Goal: Task Accomplishment & Management: Manage account settings

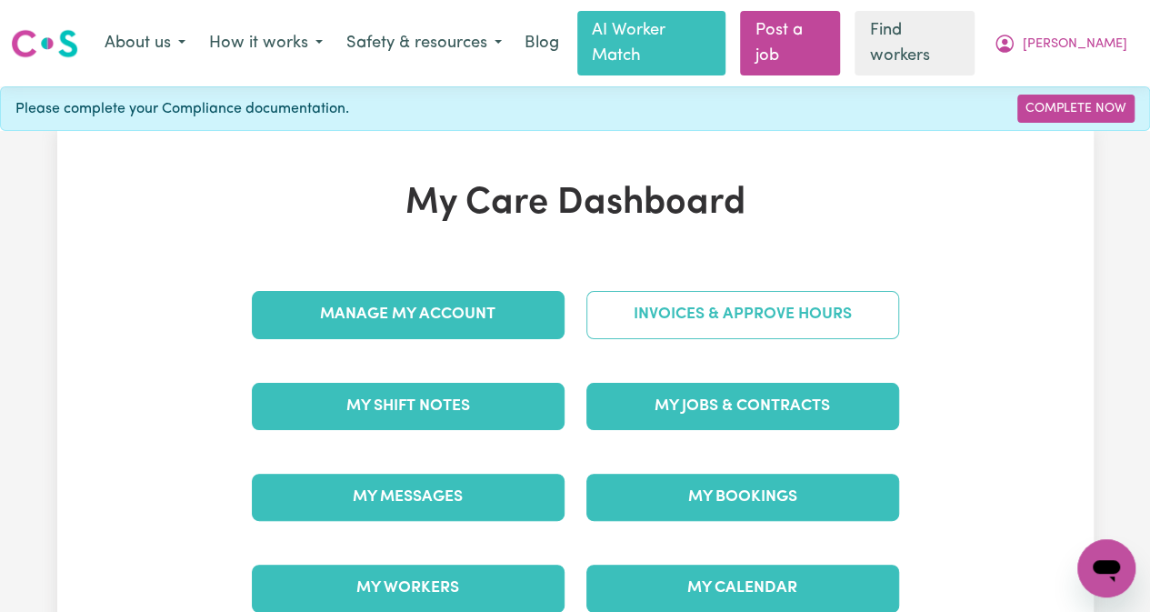
click at [716, 291] on link "Invoices & Approve Hours" at bounding box center [743, 314] width 313 height 47
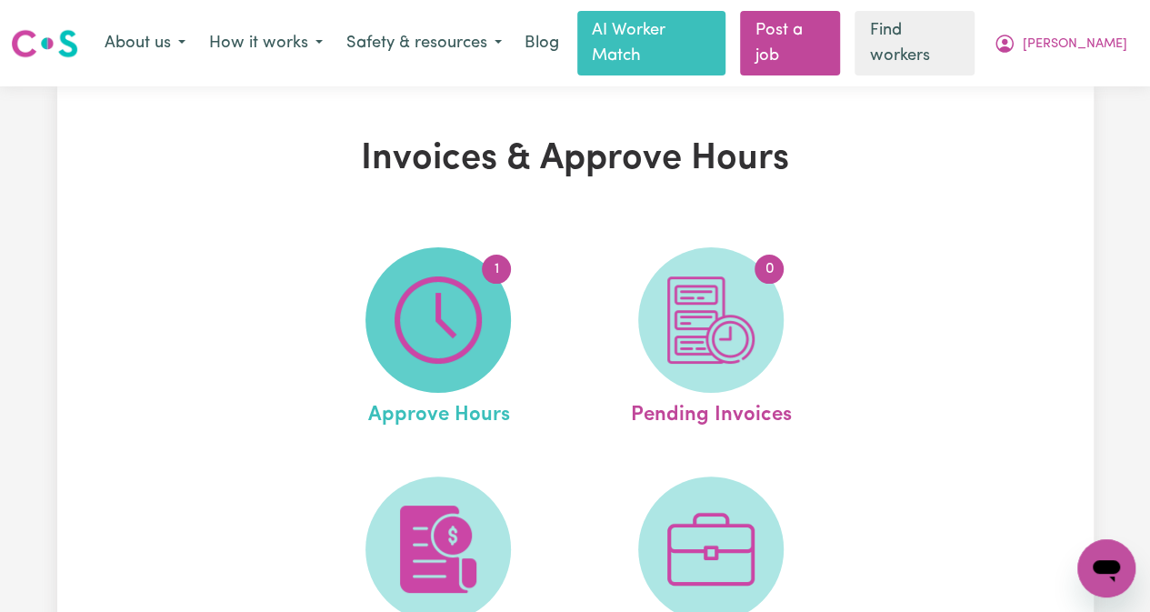
click at [449, 297] on img at bounding box center [438, 319] width 87 height 87
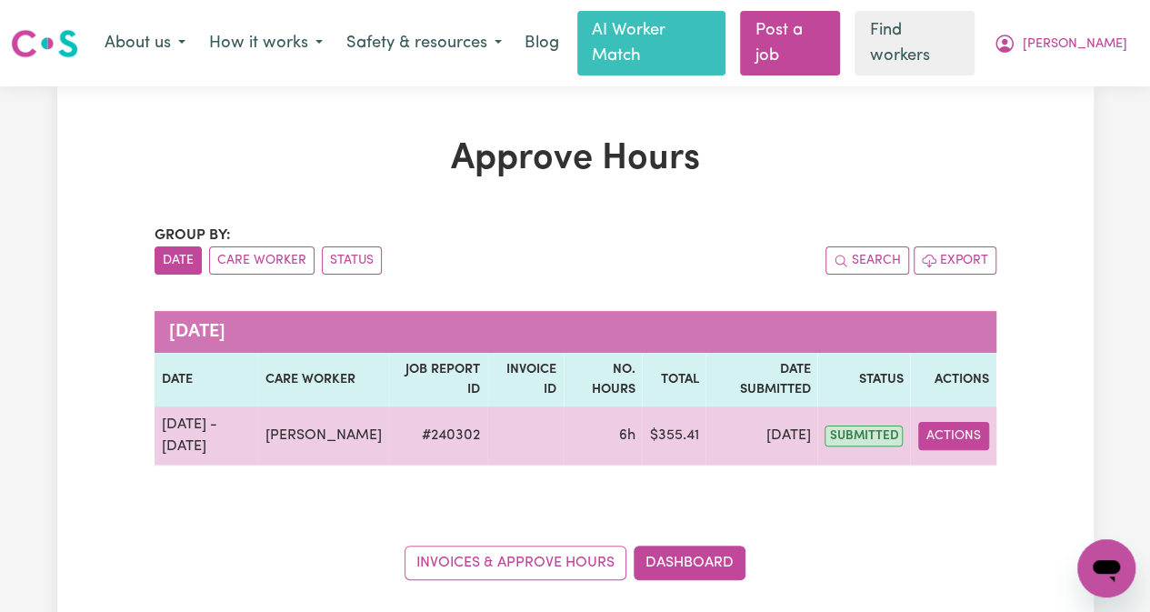
click at [939, 422] on button "Actions" at bounding box center [954, 436] width 71 height 28
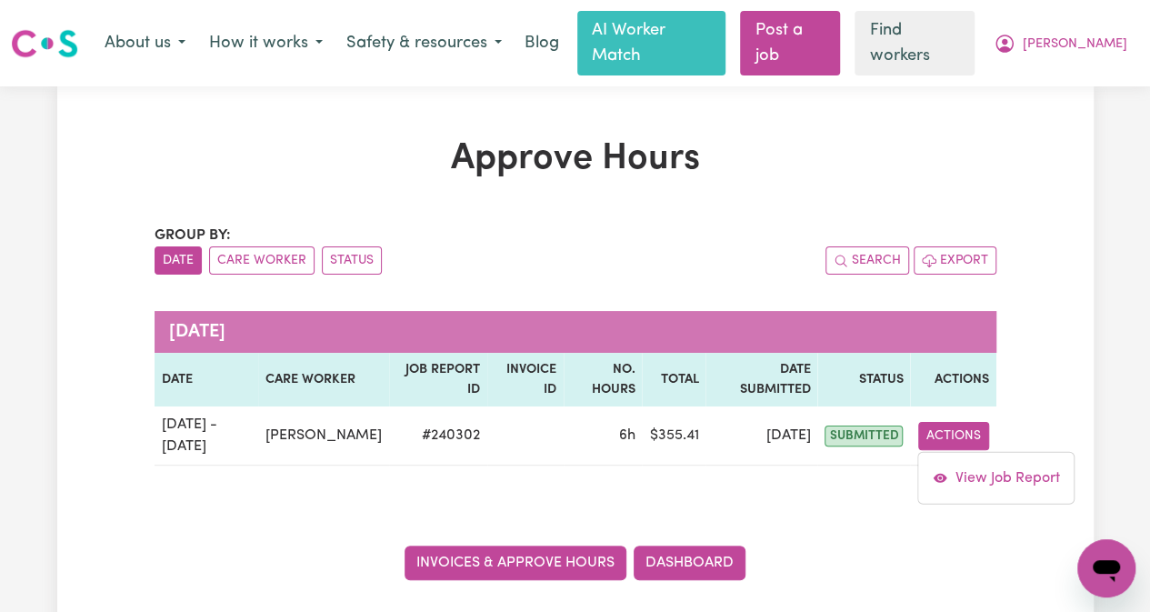
click at [524, 546] on link "Invoices & Approve Hours" at bounding box center [516, 563] width 222 height 35
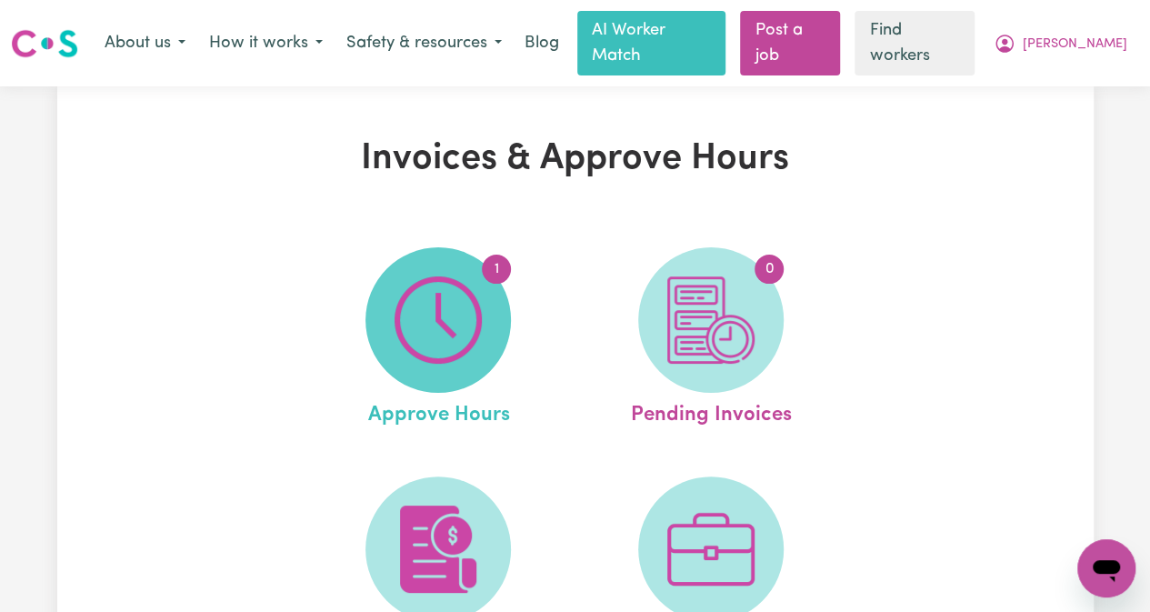
click at [460, 324] on img at bounding box center [438, 319] width 87 height 87
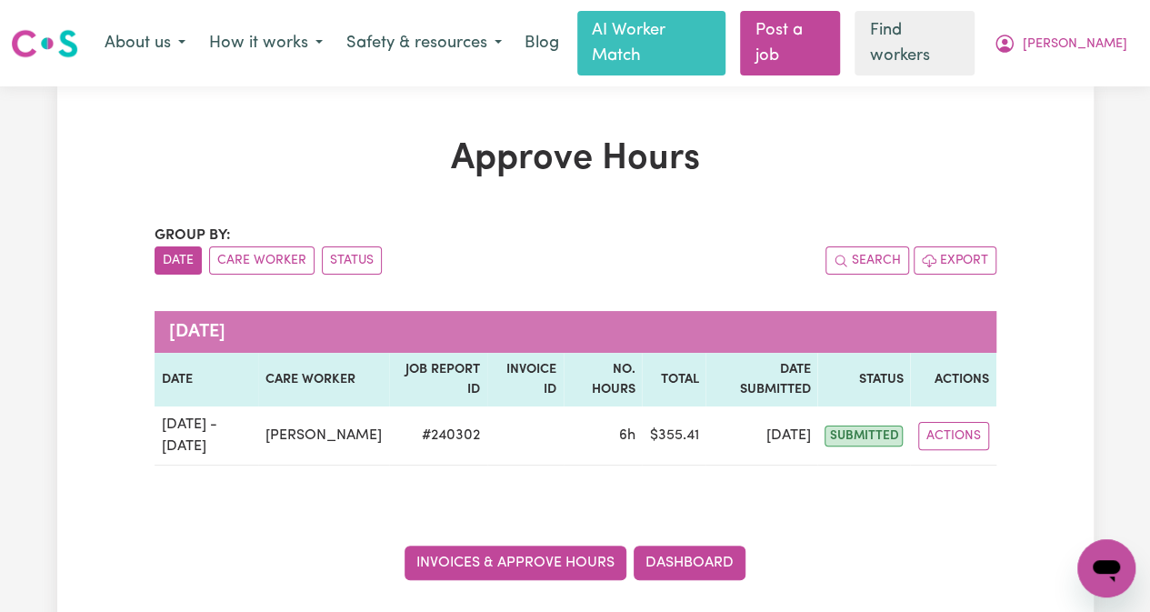
click at [546, 546] on link "Invoices & Approve Hours" at bounding box center [516, 563] width 222 height 35
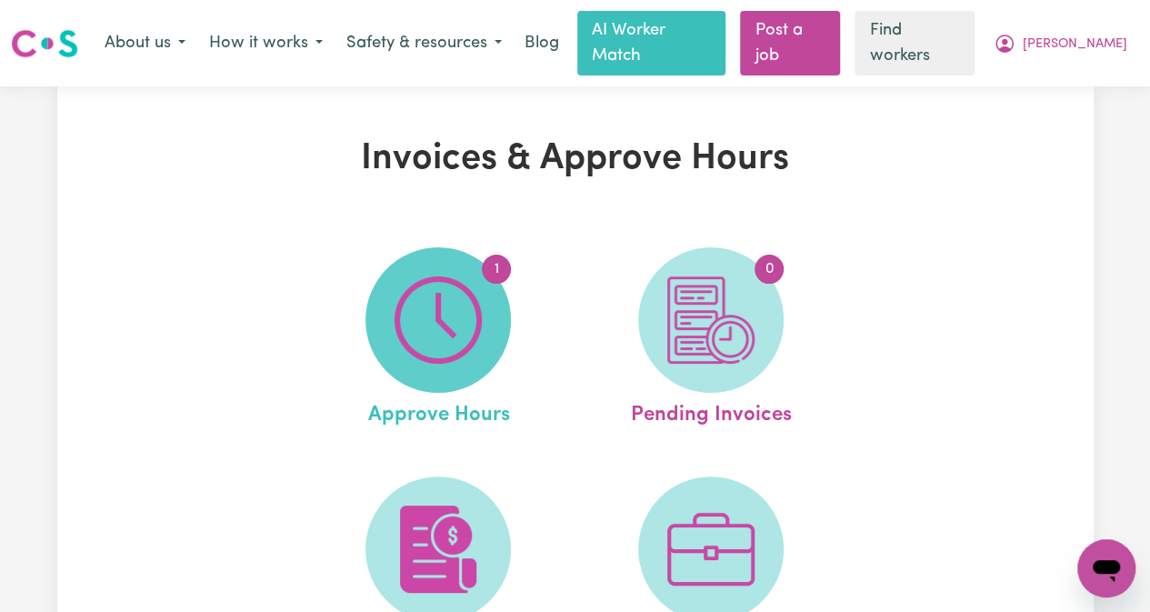
click at [458, 320] on img at bounding box center [438, 319] width 87 height 87
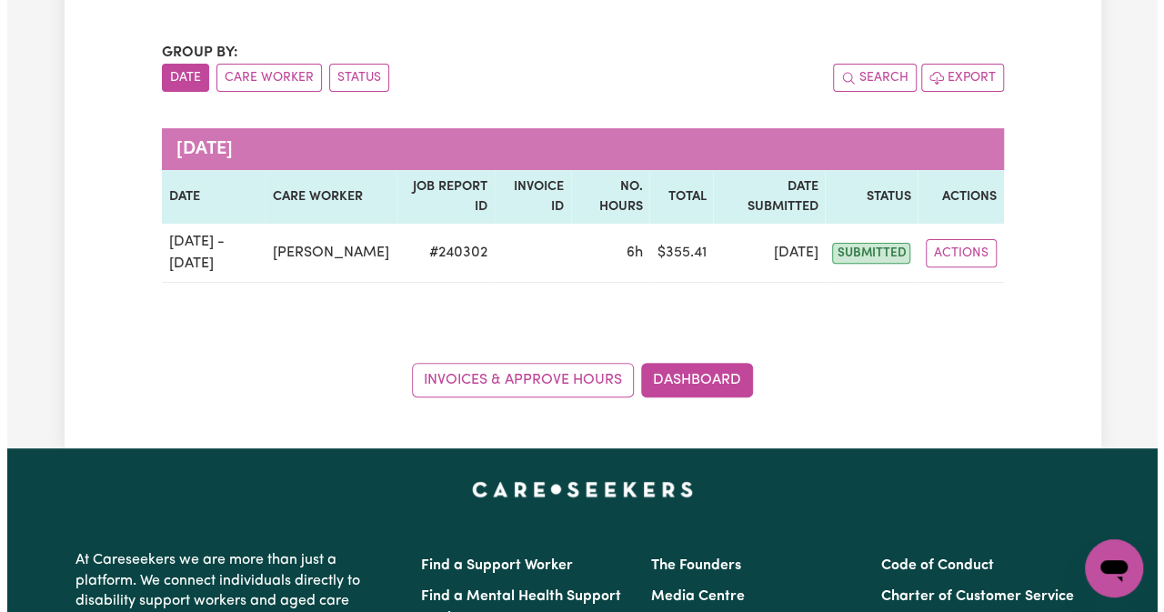
scroll to position [182, 0]
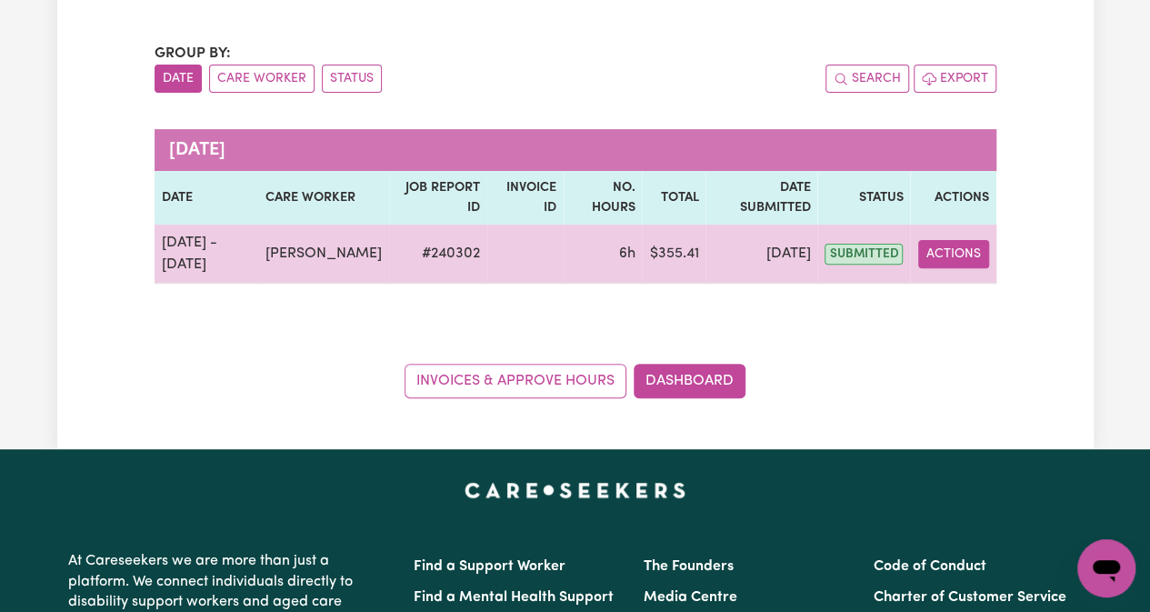
click at [953, 240] on button "Actions" at bounding box center [954, 254] width 71 height 28
click at [966, 278] on link "View Job Report" at bounding box center [997, 296] width 156 height 36
select select "pm"
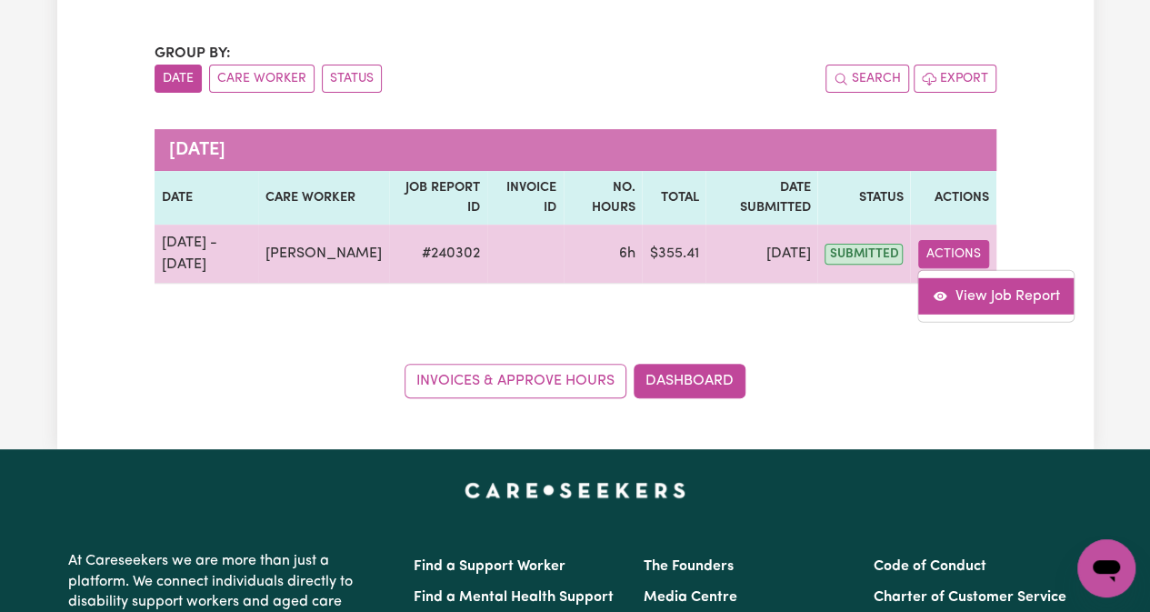
select select "pm"
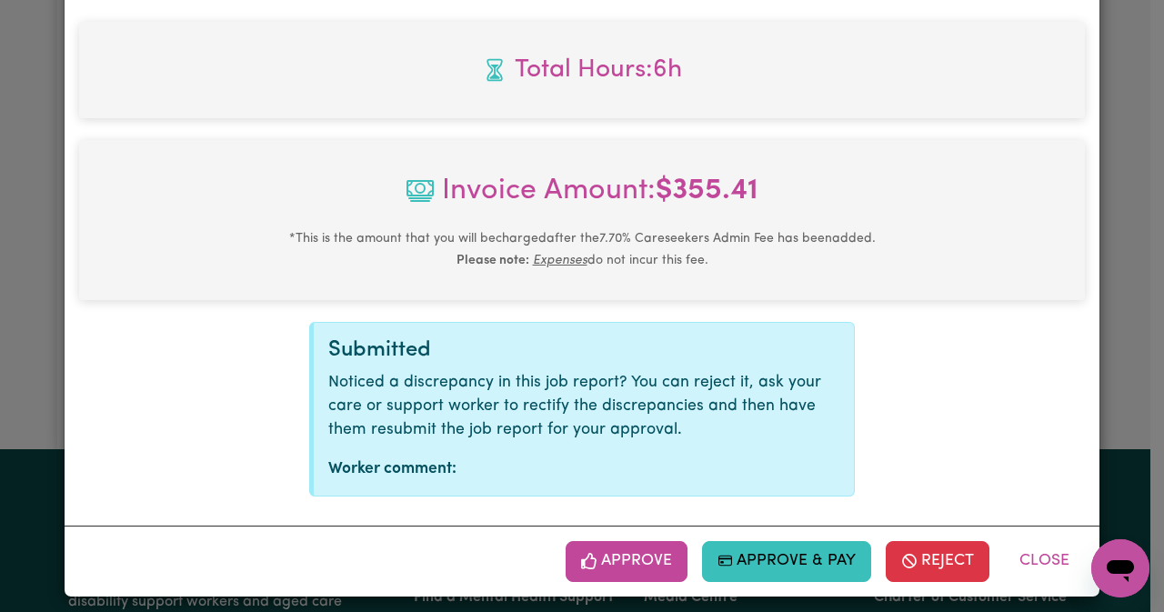
scroll to position [1256, 0]
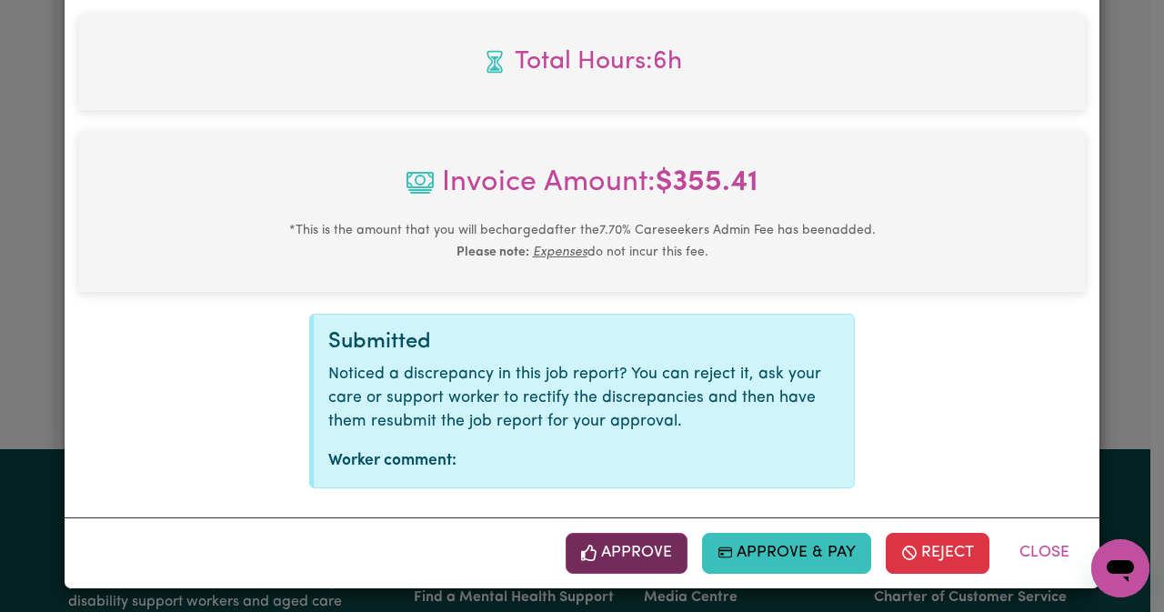
click at [665, 546] on button "Approve" at bounding box center [627, 553] width 122 height 40
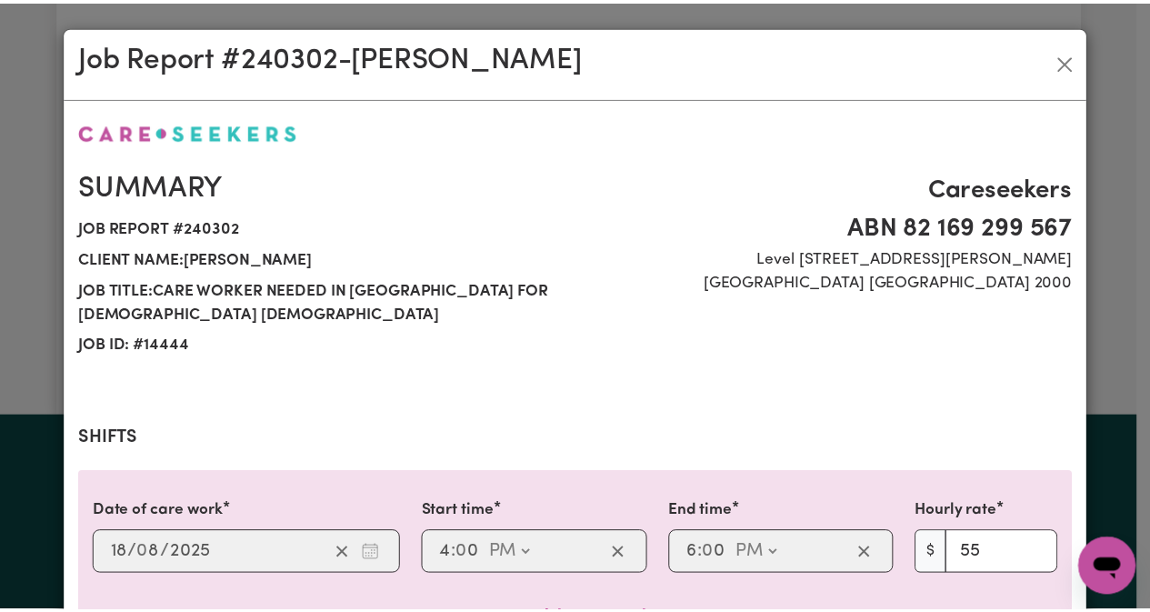
scroll to position [963, 0]
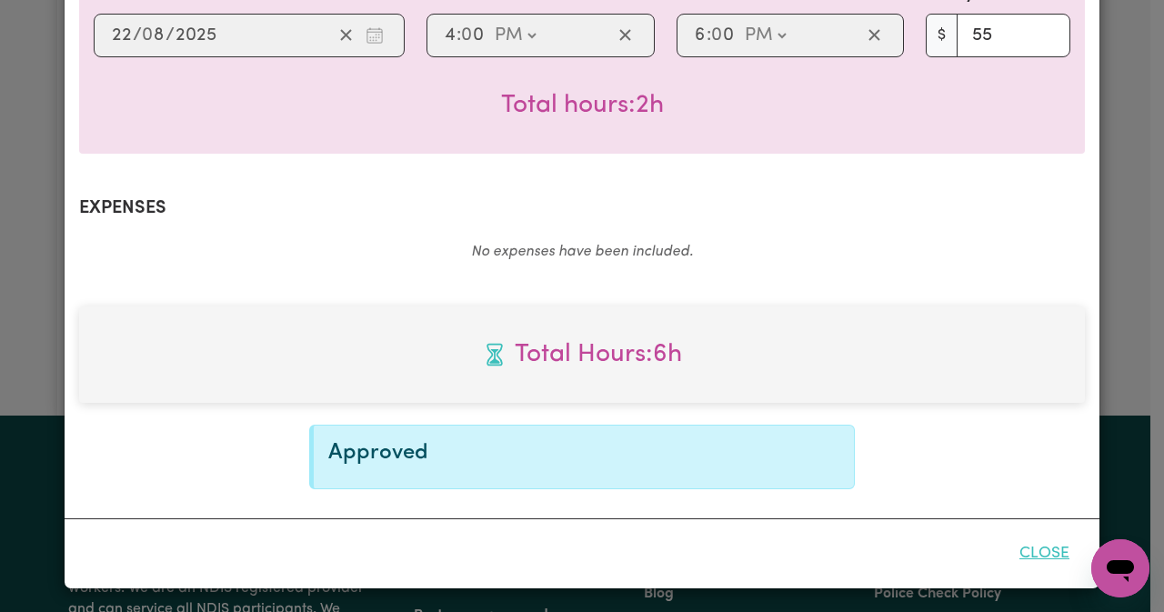
click at [1034, 542] on button "Close" at bounding box center [1044, 554] width 81 height 40
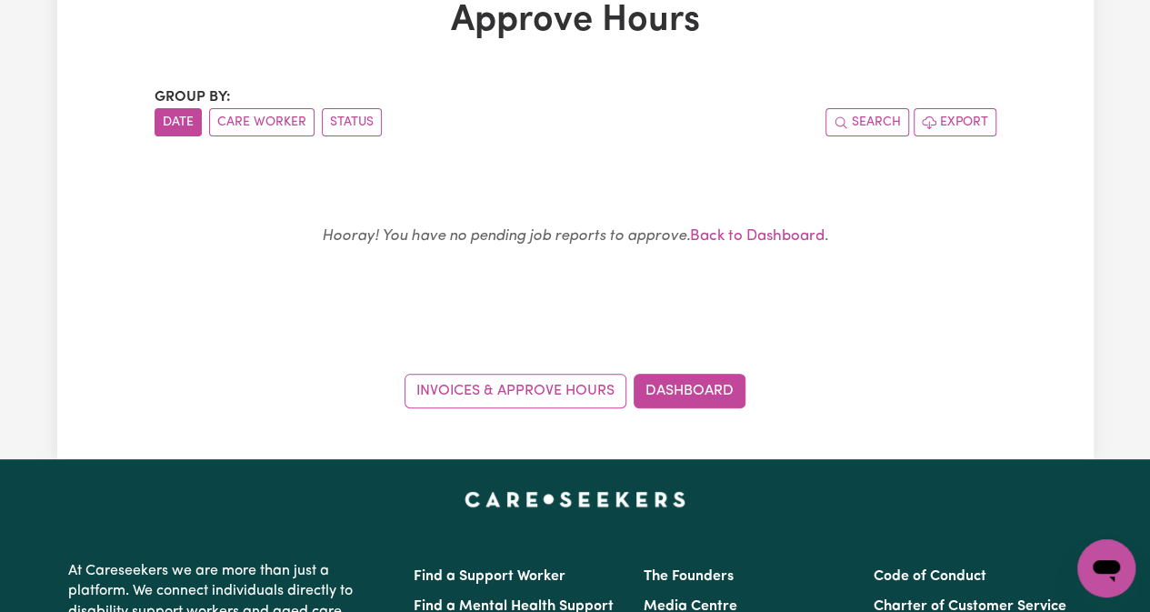
scroll to position [0, 0]
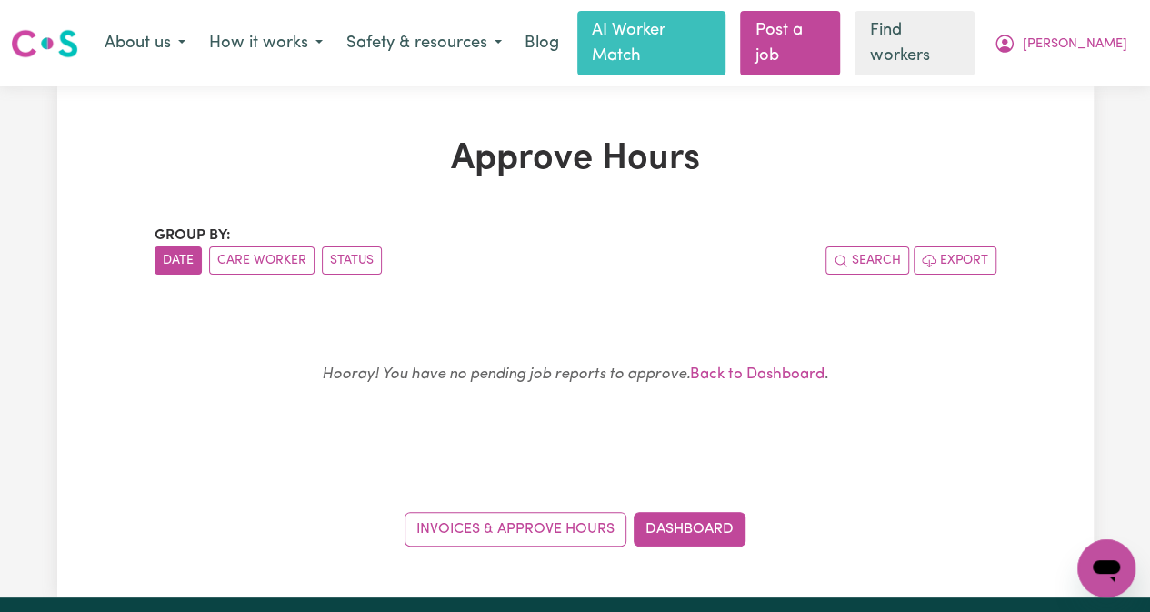
click at [56, 35] on img at bounding box center [44, 43] width 67 height 33
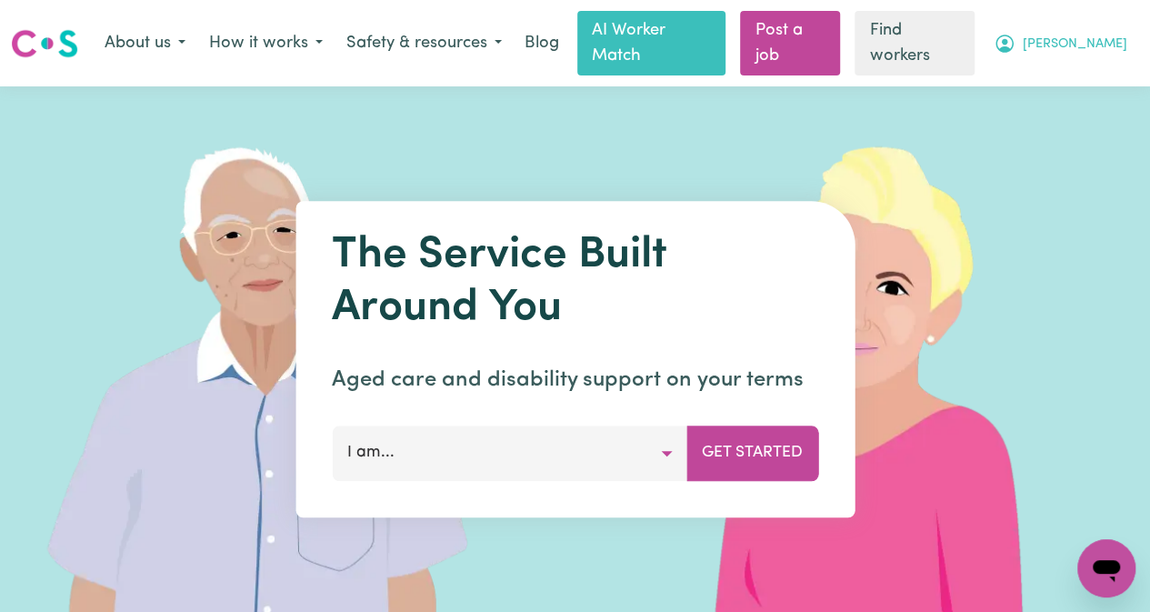
click at [1102, 35] on span "[PERSON_NAME]" at bounding box center [1075, 45] width 105 height 20
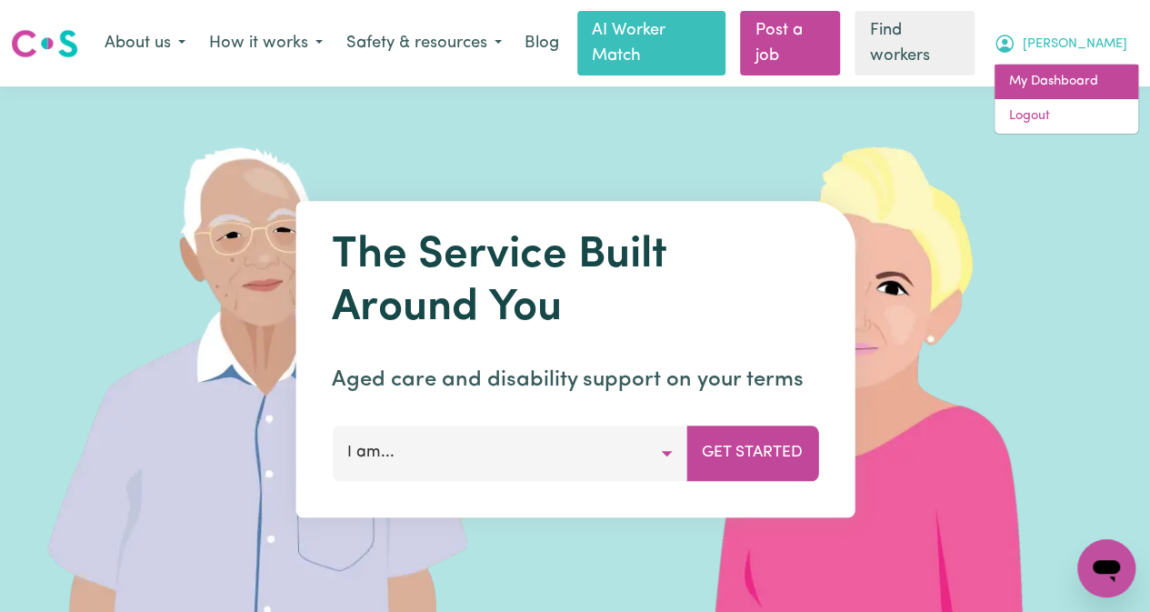
click at [1080, 66] on link "My Dashboard" at bounding box center [1067, 82] width 144 height 35
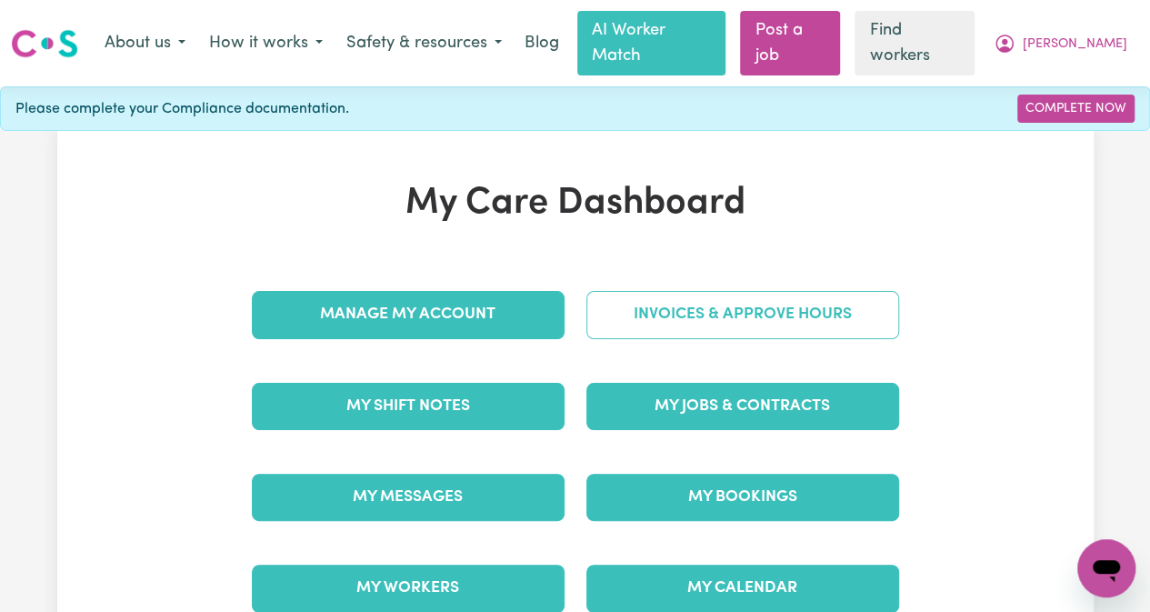
click at [717, 291] on link "Invoices & Approve Hours" at bounding box center [743, 314] width 313 height 47
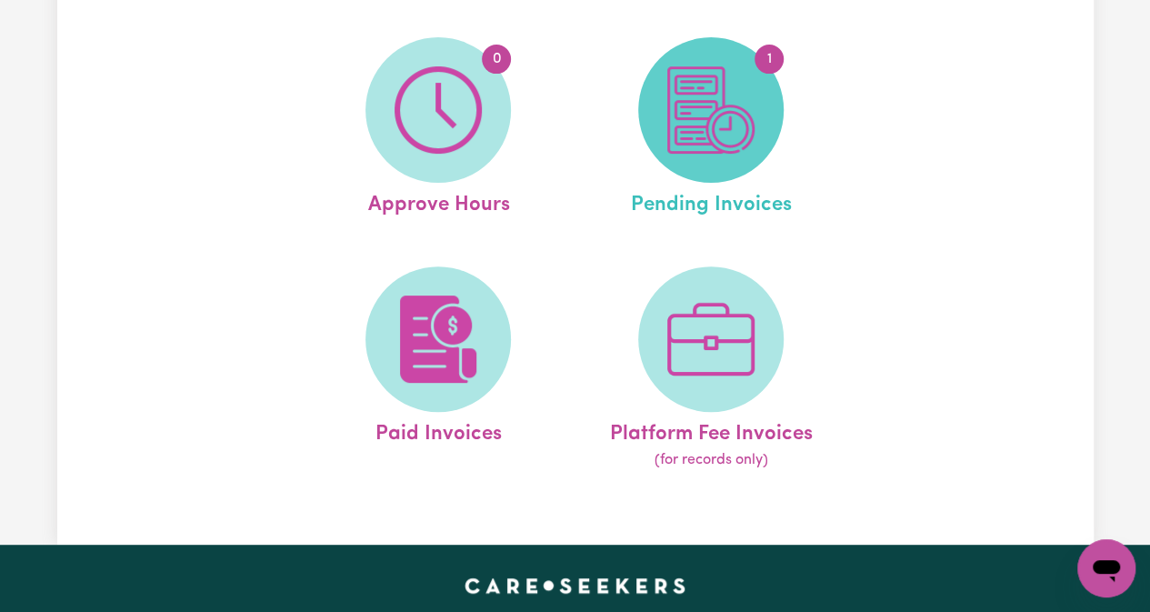
scroll to position [182, 0]
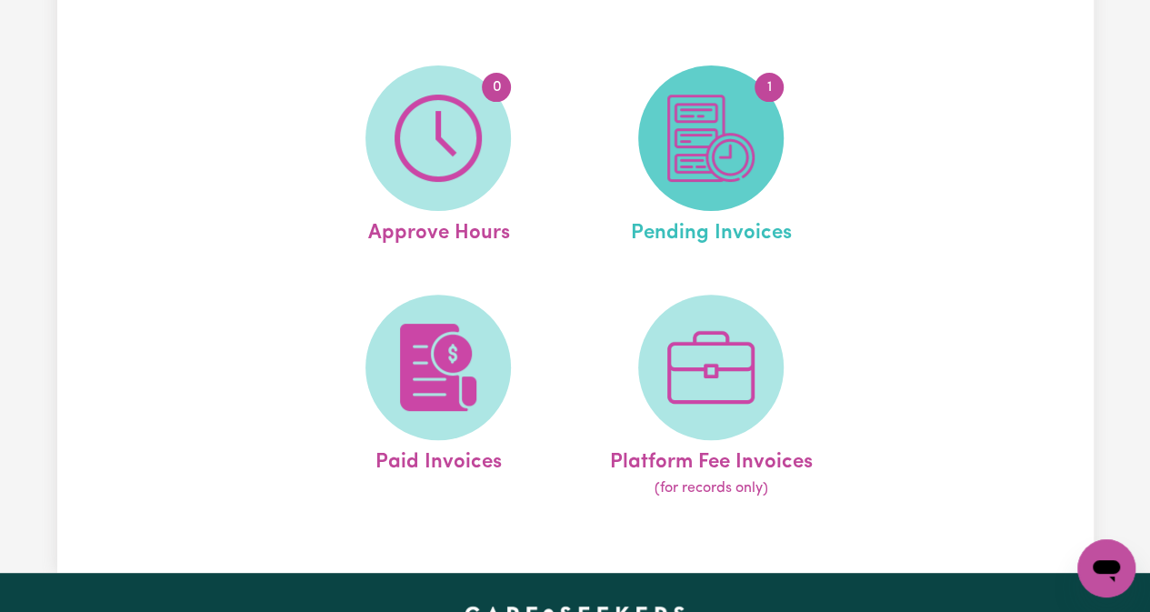
click at [707, 134] on img at bounding box center [711, 138] width 87 height 87
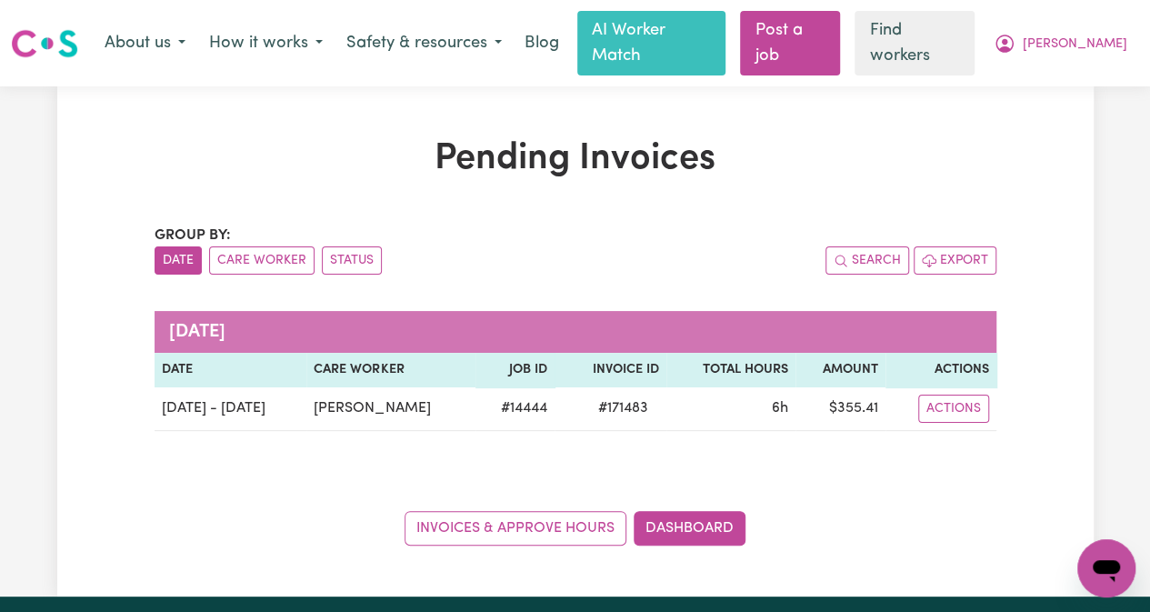
scroll to position [91, 0]
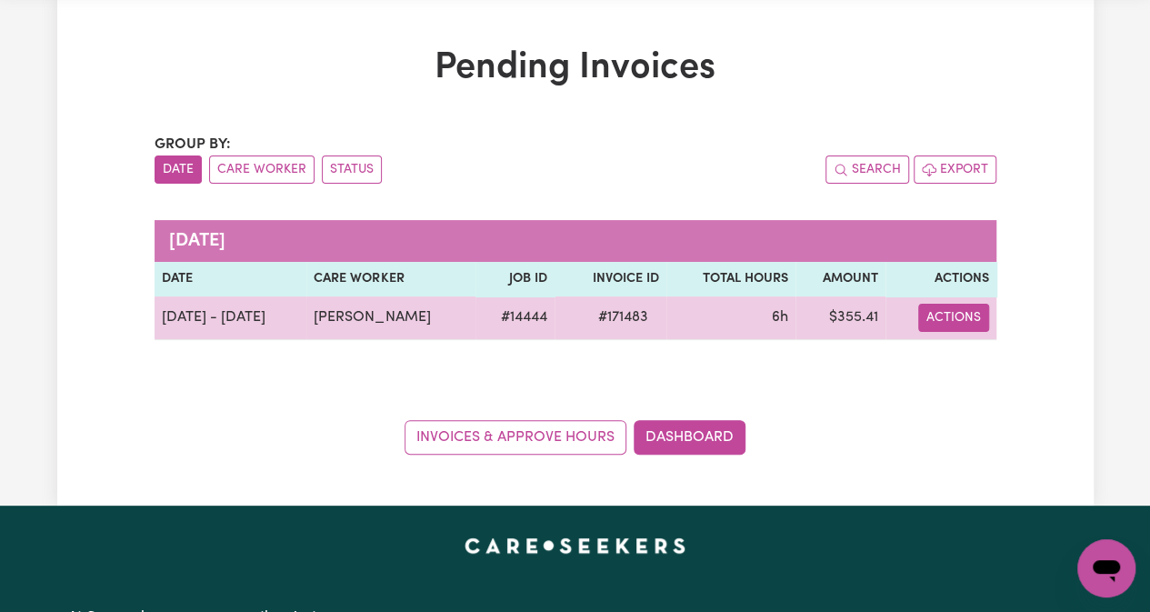
click at [939, 304] on button "Actions" at bounding box center [954, 318] width 71 height 28
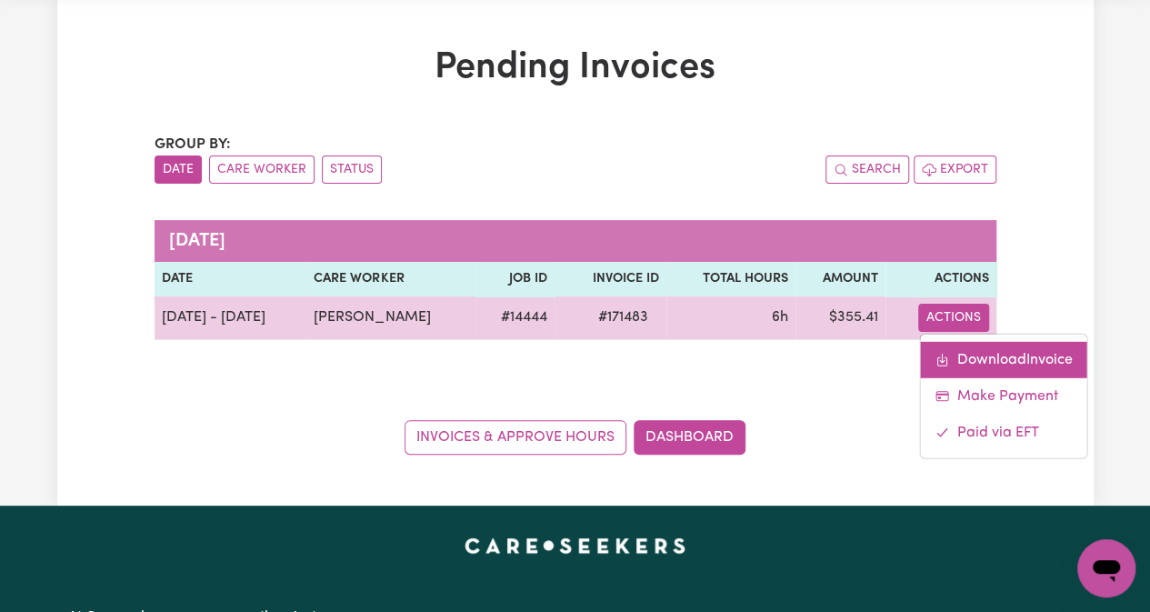
click at [988, 341] on link "Download Invoice" at bounding box center [1003, 359] width 166 height 36
